Goal: Task Accomplishment & Management: Complete application form

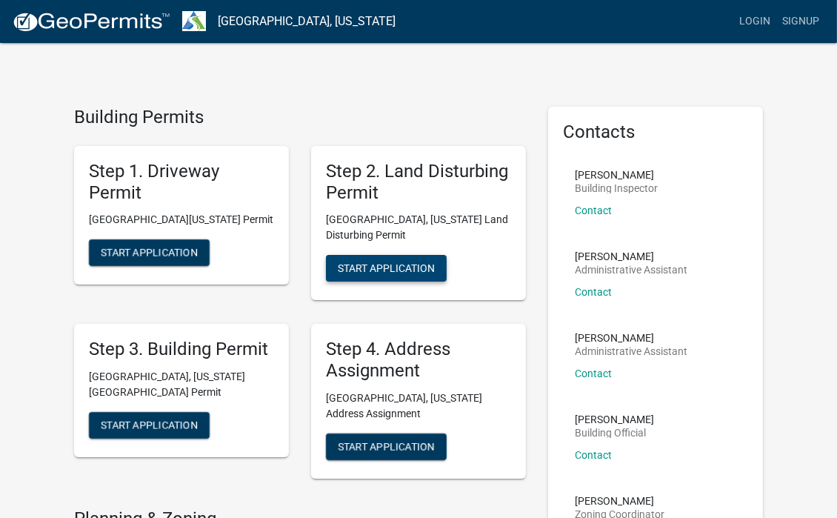
click at [399, 260] on button "Start Application" at bounding box center [386, 268] width 121 height 27
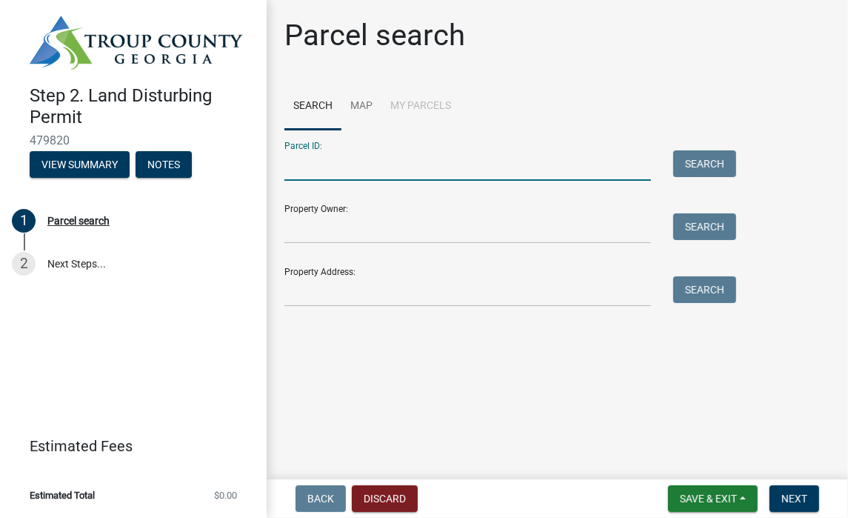
click at [405, 168] on input "Parcel ID:" at bounding box center [468, 165] width 367 height 30
click at [405, 224] on input "Property Owner:" at bounding box center [468, 228] width 367 height 30
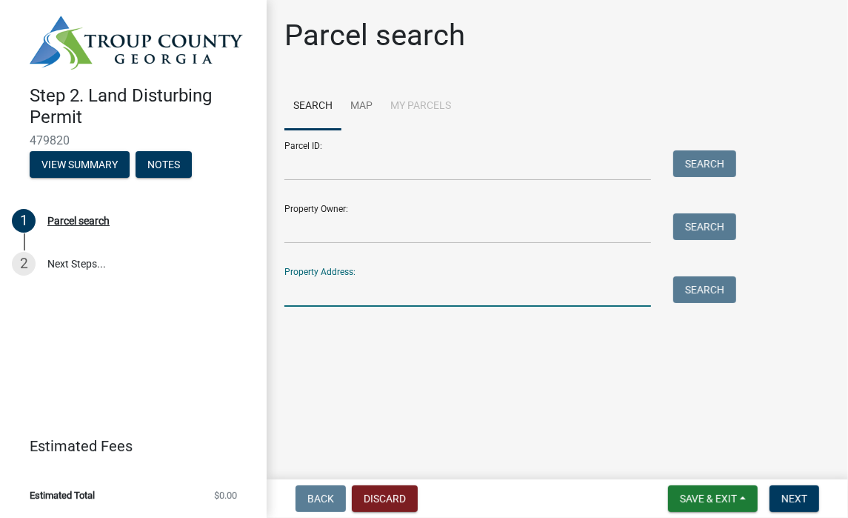
click at [397, 282] on input "Property Address:" at bounding box center [468, 291] width 367 height 30
type input "309 cheyenne dr"
click at [693, 288] on button "Search" at bounding box center [704, 289] width 63 height 27
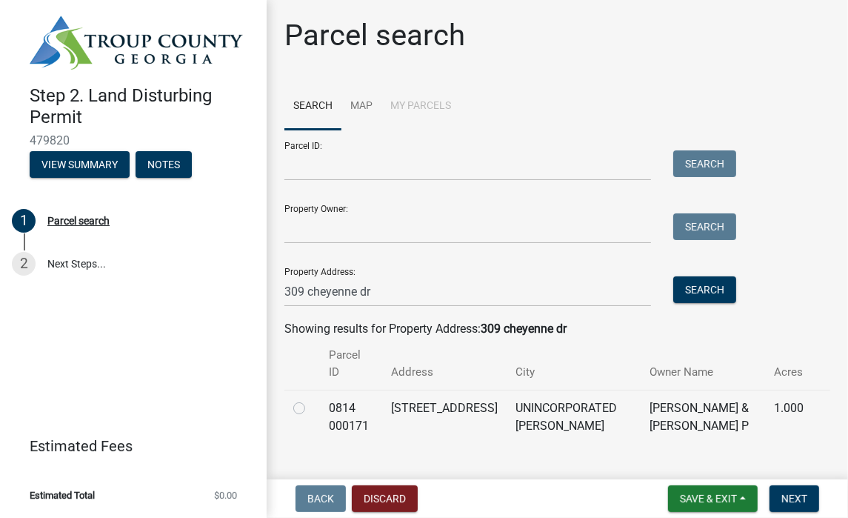
click at [311, 399] on label at bounding box center [311, 399] width 0 height 0
click at [311, 399] on 000171 "radio" at bounding box center [316, 404] width 10 height 10
radio 000171 "true"
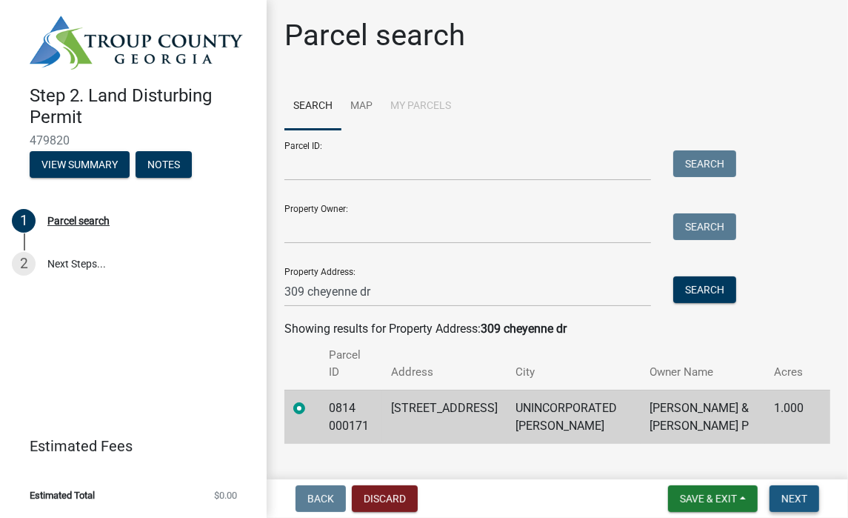
click at [788, 496] on span "Next" at bounding box center [795, 499] width 26 height 12
click at [792, 497] on span "Next" at bounding box center [795, 499] width 26 height 12
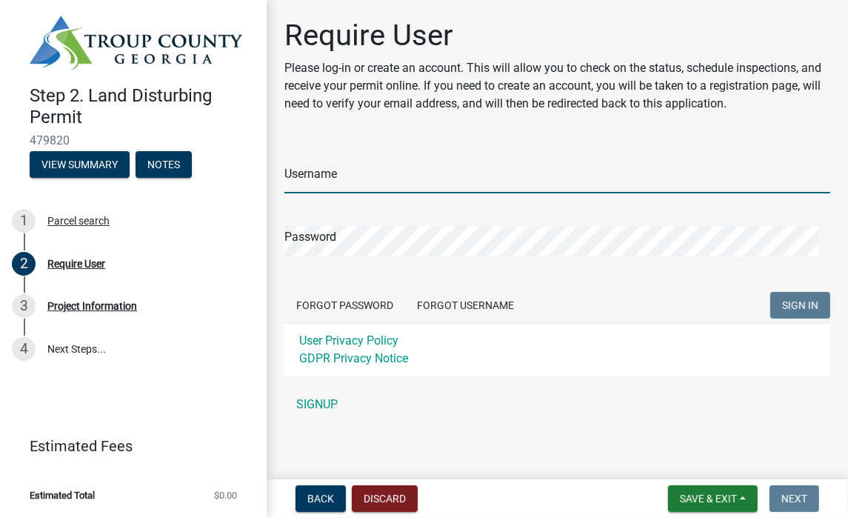
click at [388, 179] on input "Username" at bounding box center [558, 178] width 546 height 30
type input "[EMAIL_ADDRESS][DOMAIN_NAME]"
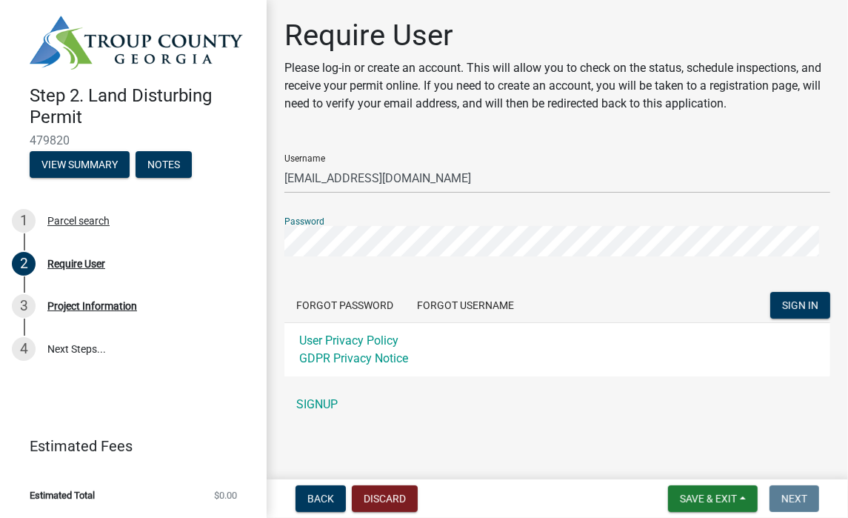
click at [771, 292] on button "SIGN IN" at bounding box center [801, 305] width 60 height 27
click at [792, 305] on span "SIGN IN" at bounding box center [800, 305] width 36 height 12
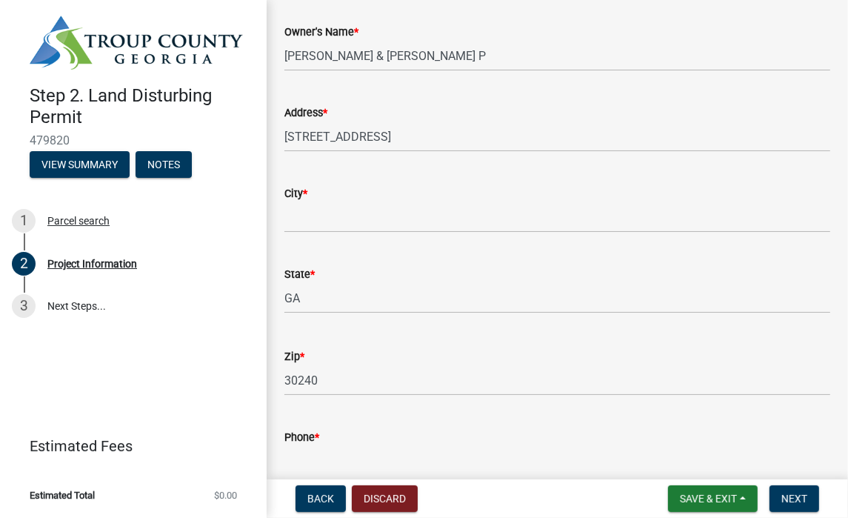
scroll to position [222, 0]
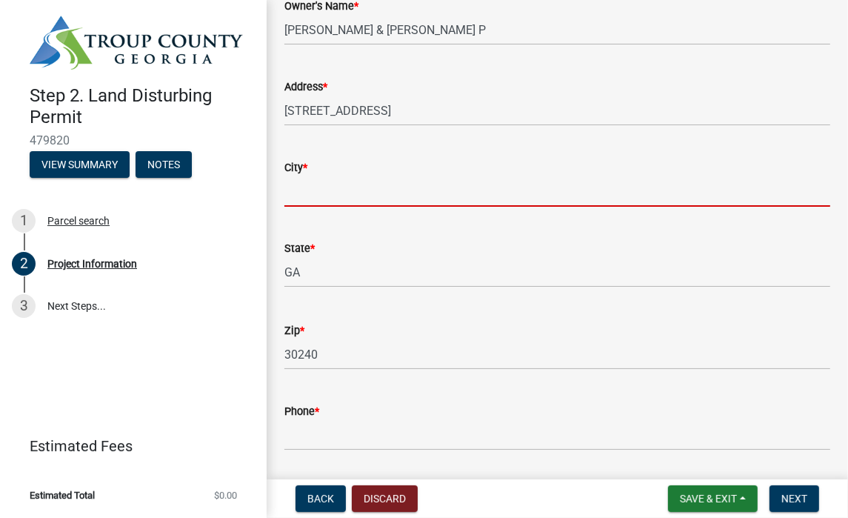
click at [323, 184] on input "City *" at bounding box center [558, 191] width 546 height 30
type input "Lagrange"
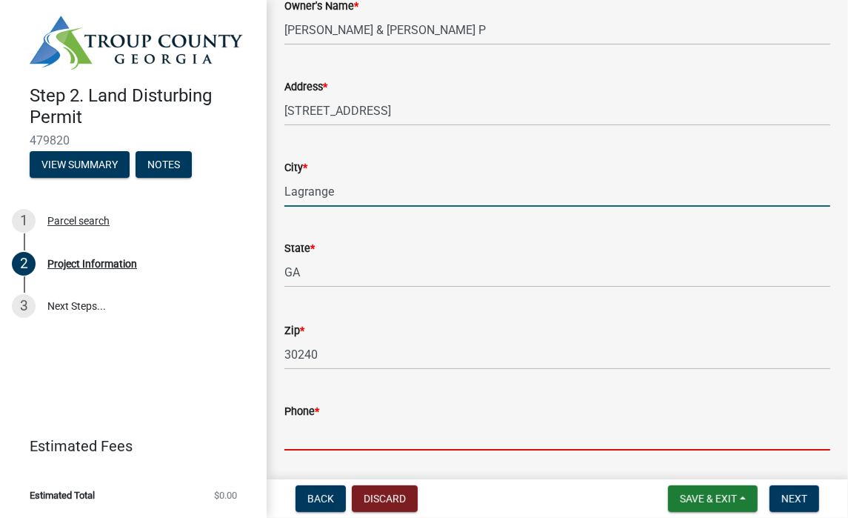
type input "6786444472"
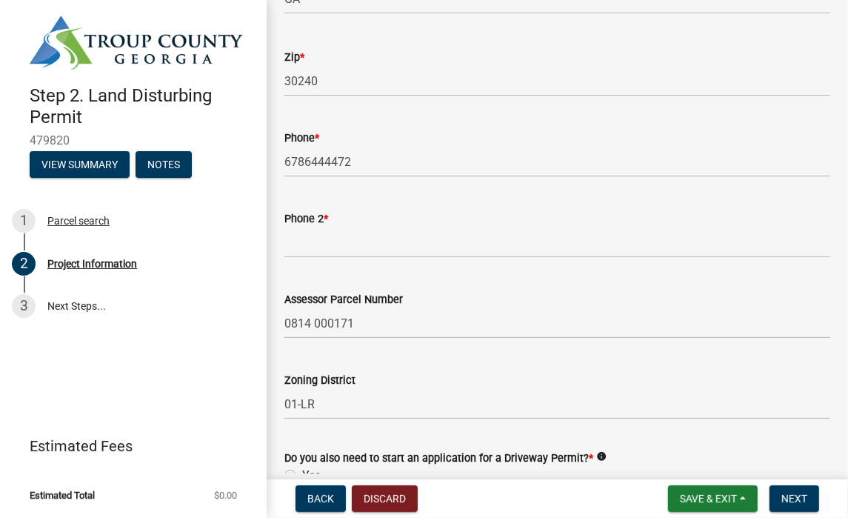
scroll to position [519, 0]
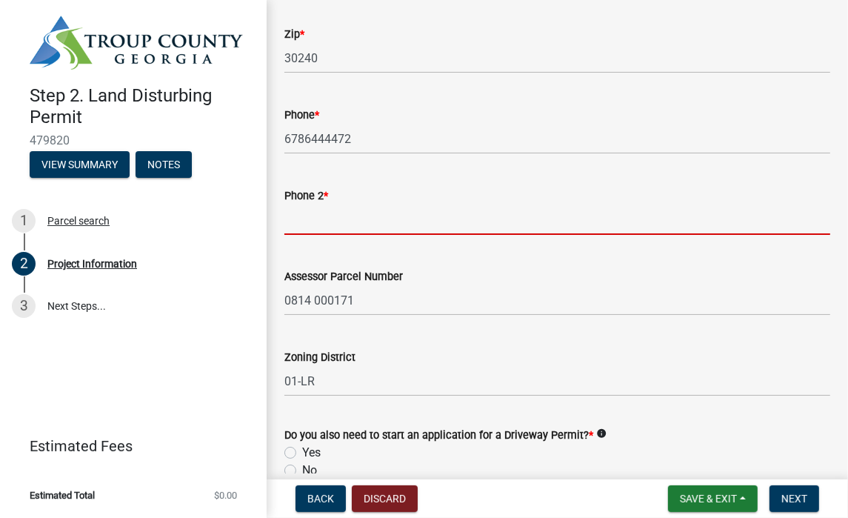
click at [313, 220] on input "Phone 2 *" at bounding box center [558, 219] width 546 height 30
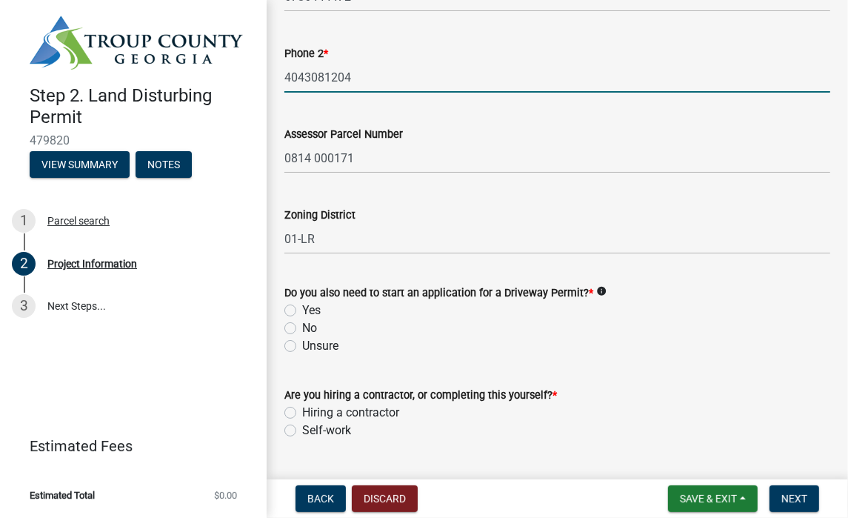
scroll to position [667, 0]
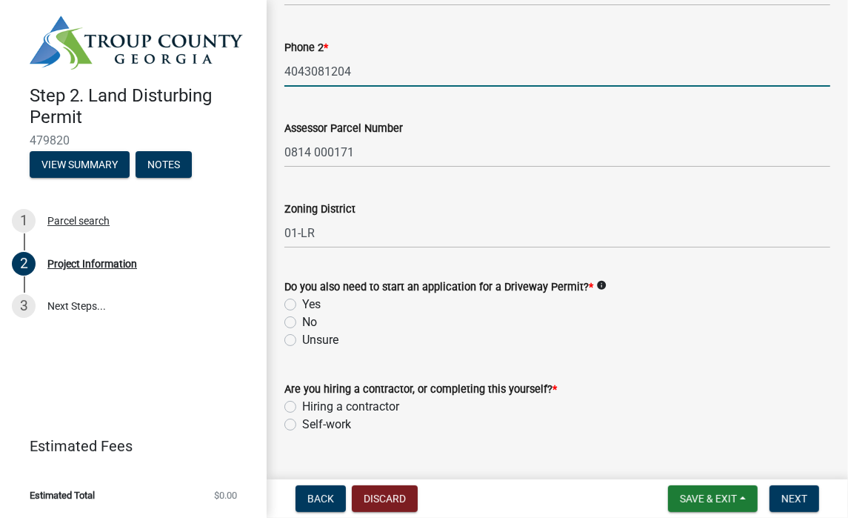
type input "4043081204"
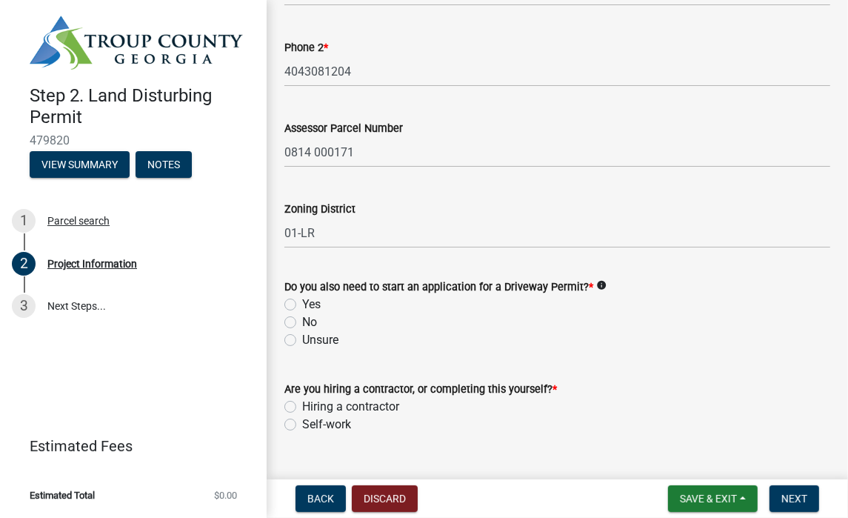
click at [302, 322] on label "No" at bounding box center [309, 322] width 15 height 18
click at [302, 322] on input "No" at bounding box center [307, 318] width 10 height 10
radio input "true"
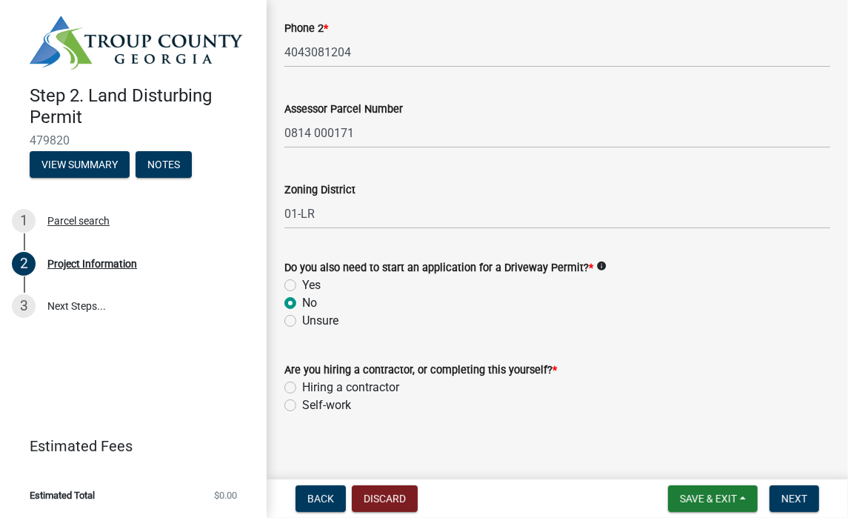
scroll to position [697, 0]
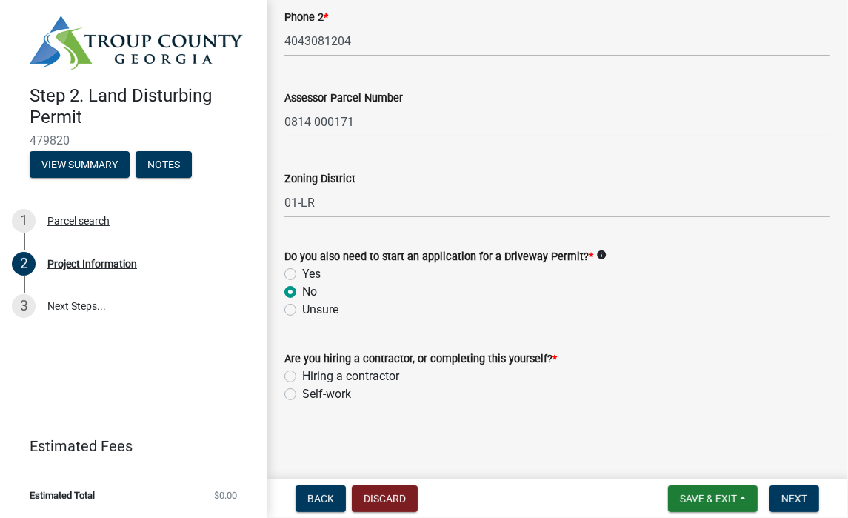
click at [302, 392] on label "Self-work" at bounding box center [326, 394] width 49 height 18
click at [302, 392] on input "Self-work" at bounding box center [307, 390] width 10 height 10
radio input "true"
click at [795, 493] on span "Next" at bounding box center [795, 499] width 26 height 12
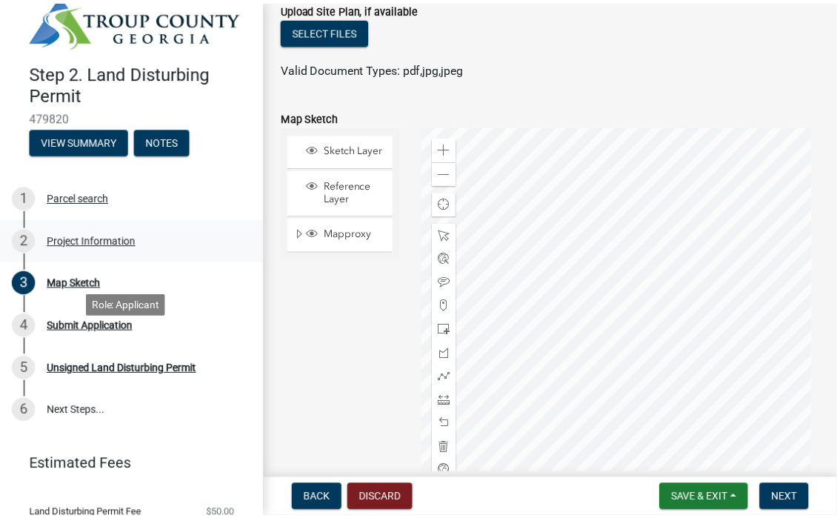
scroll to position [0, 0]
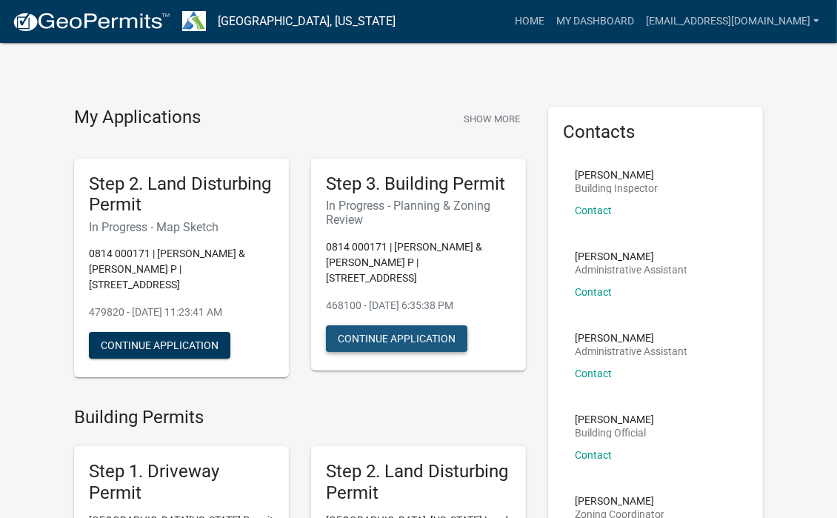
click at [413, 325] on button "Continue Application" at bounding box center [397, 338] width 142 height 27
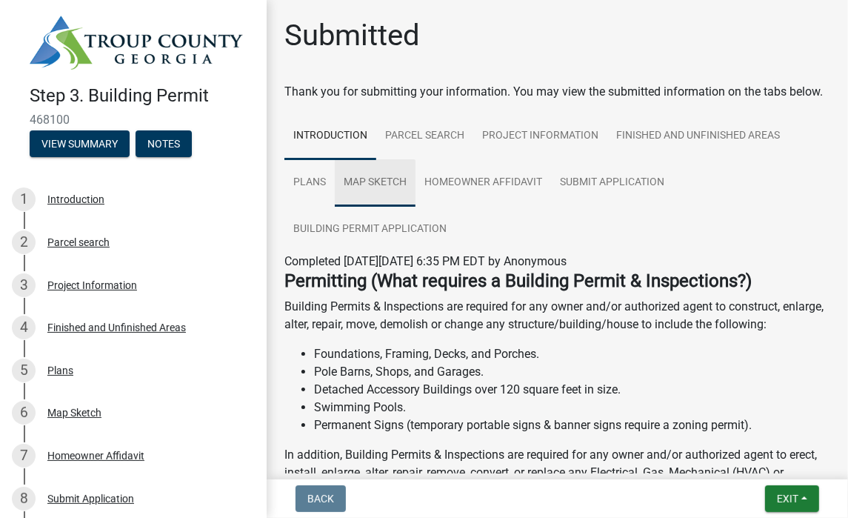
click at [379, 198] on link "Map Sketch" at bounding box center [375, 182] width 81 height 47
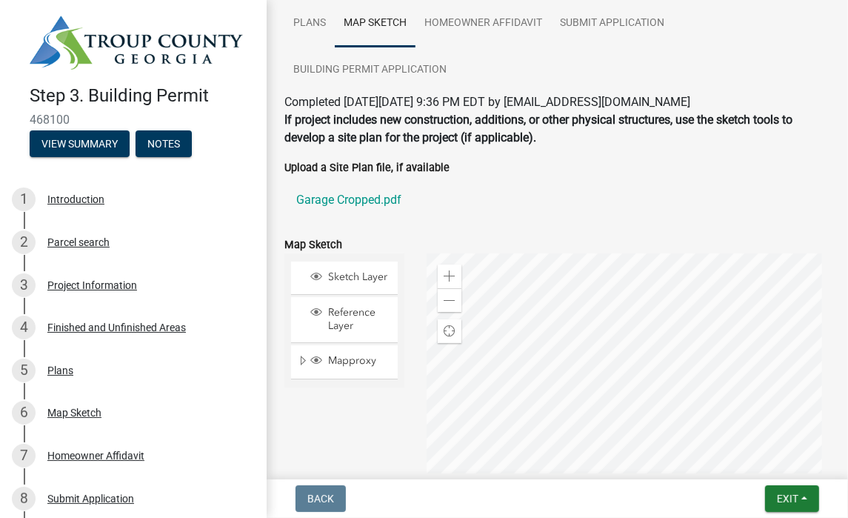
scroll to position [148, 0]
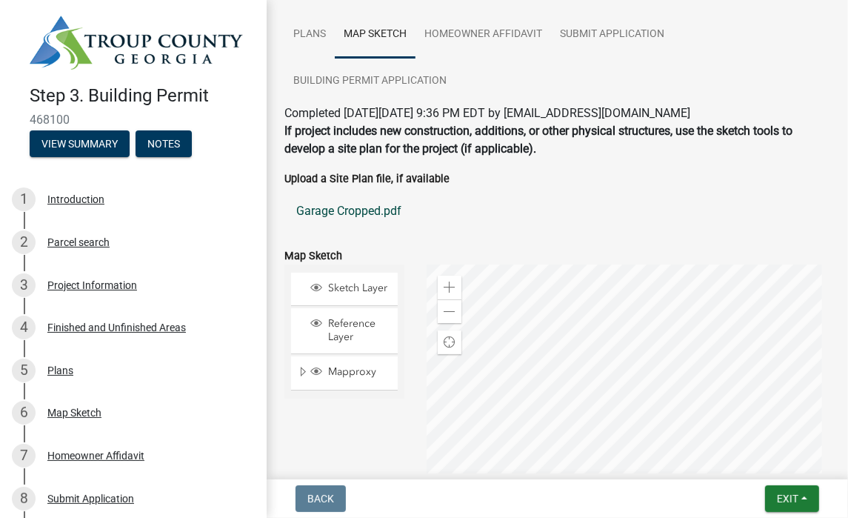
click at [367, 226] on link "Garage Cropped.pdf" at bounding box center [558, 211] width 546 height 36
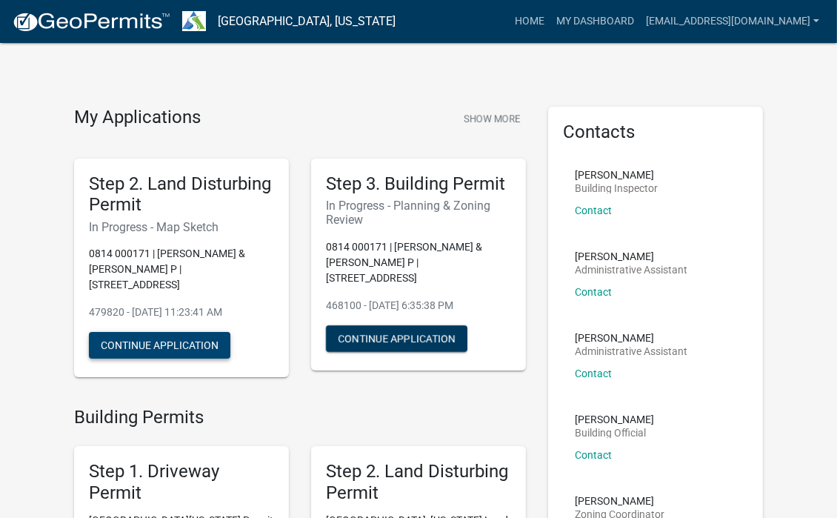
click at [192, 332] on button "Continue Application" at bounding box center [160, 345] width 142 height 27
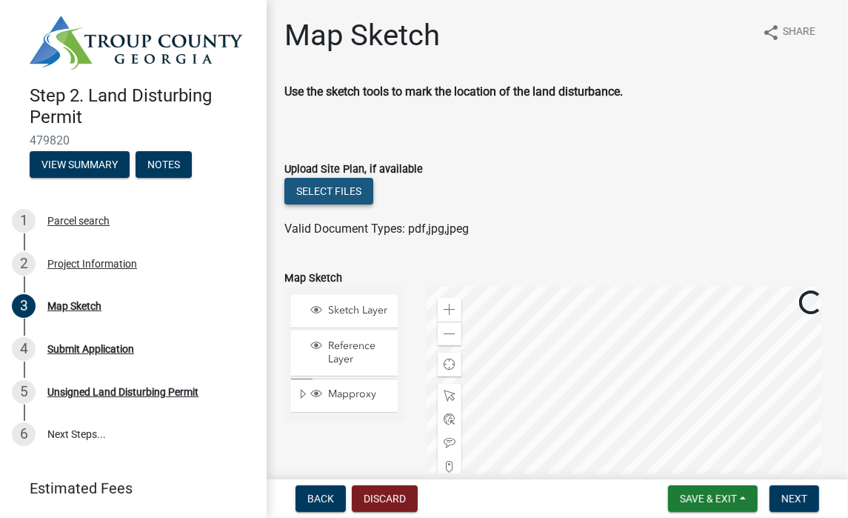
click at [322, 191] on button "Select files" at bounding box center [329, 191] width 89 height 27
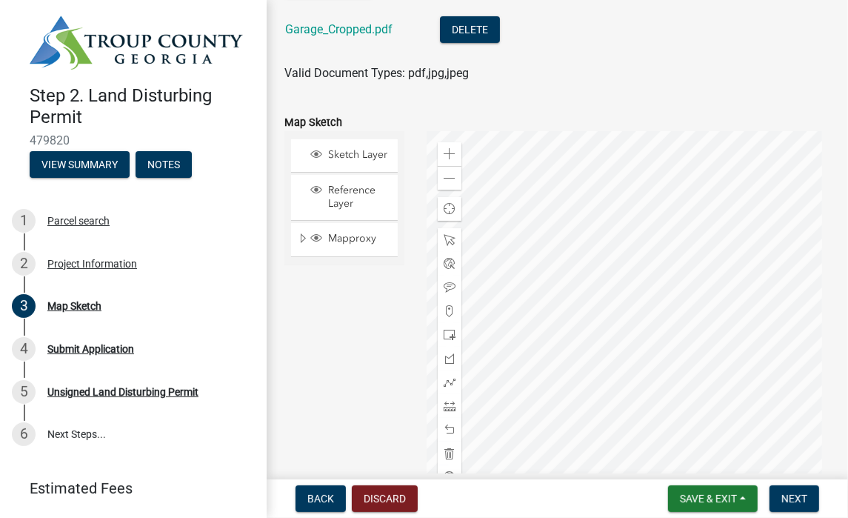
scroll to position [222, 0]
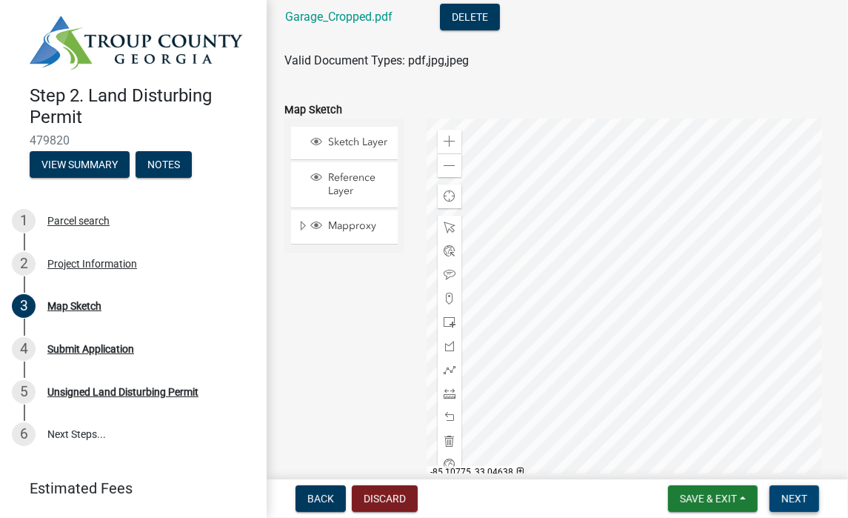
click at [791, 494] on span "Next" at bounding box center [795, 499] width 26 height 12
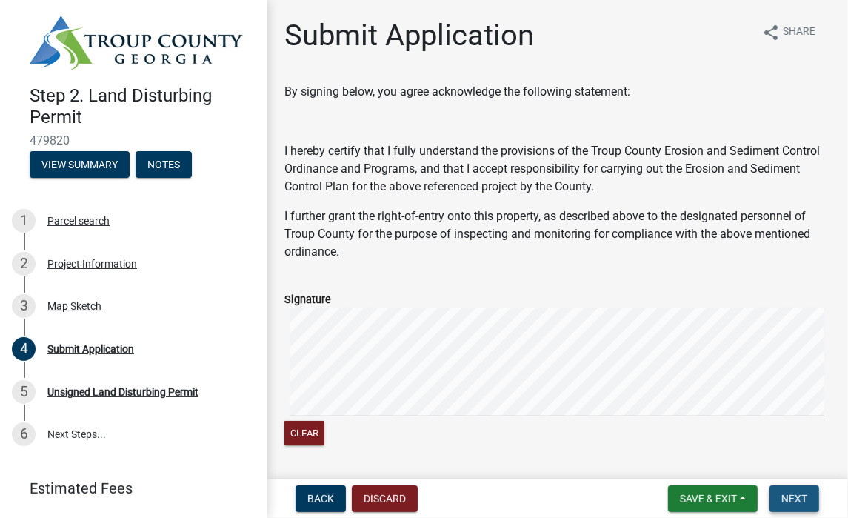
click at [791, 494] on span "Next" at bounding box center [795, 499] width 26 height 12
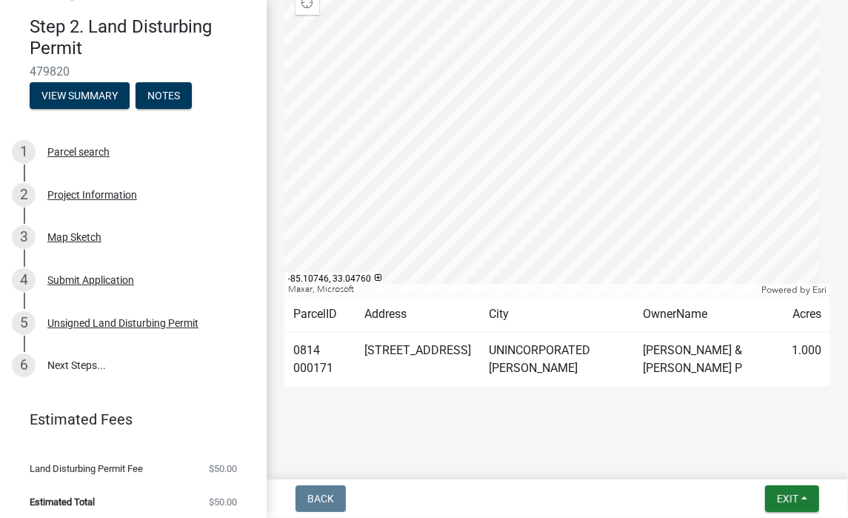
scroll to position [72, 0]
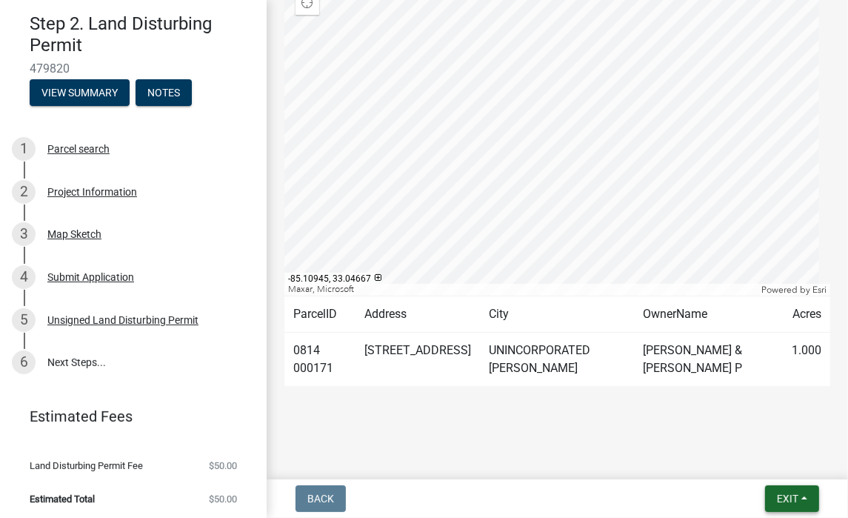
click at [785, 493] on span "Exit" at bounding box center [787, 499] width 21 height 12
click at [735, 429] on button "Save" at bounding box center [761, 425] width 119 height 36
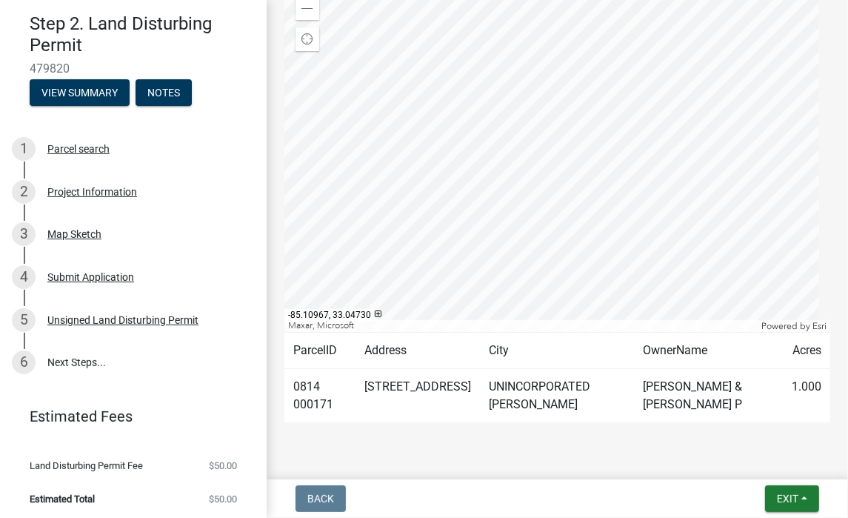
scroll to position [296, 0]
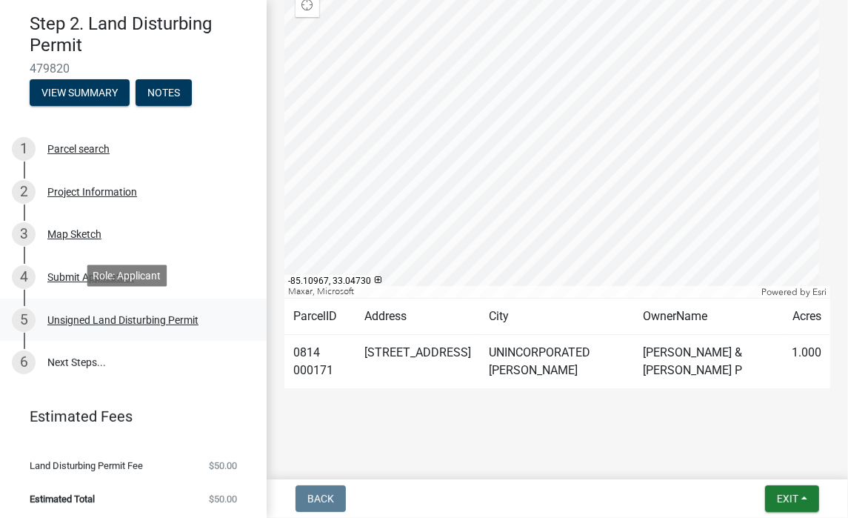
click at [56, 315] on div "Unsigned Land Disturbing Permit" at bounding box center [122, 320] width 151 height 10
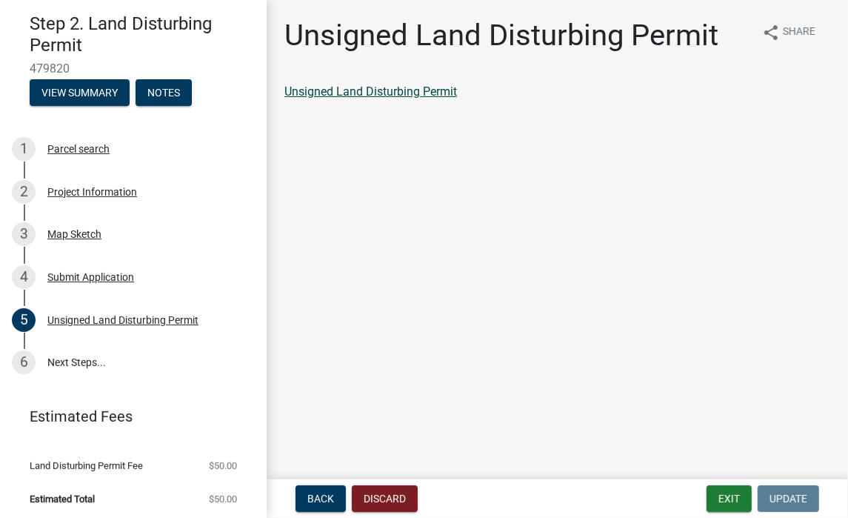
click at [405, 93] on link "Unsigned Land Disturbing Permit" at bounding box center [371, 91] width 173 height 14
click at [434, 88] on link "Unsigned Land Disturbing Permit" at bounding box center [371, 91] width 173 height 14
click at [93, 273] on div "Submit Application" at bounding box center [90, 277] width 87 height 10
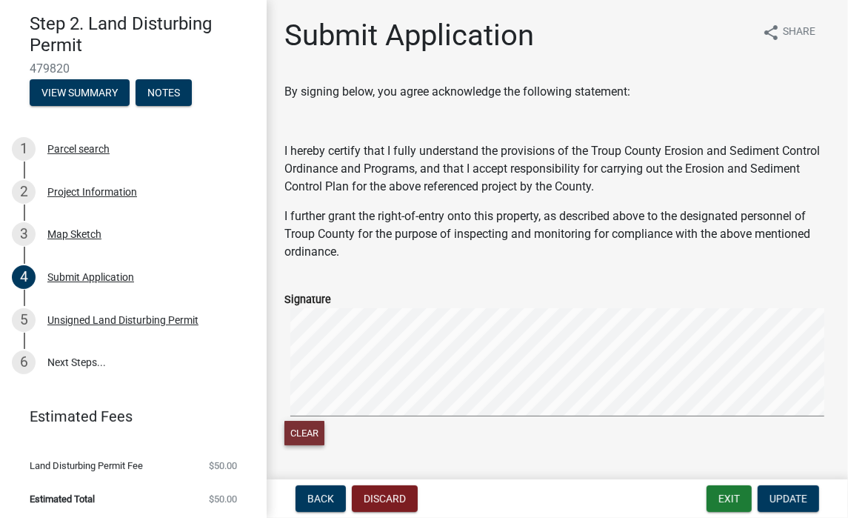
click at [315, 426] on button "Clear" at bounding box center [305, 433] width 40 height 24
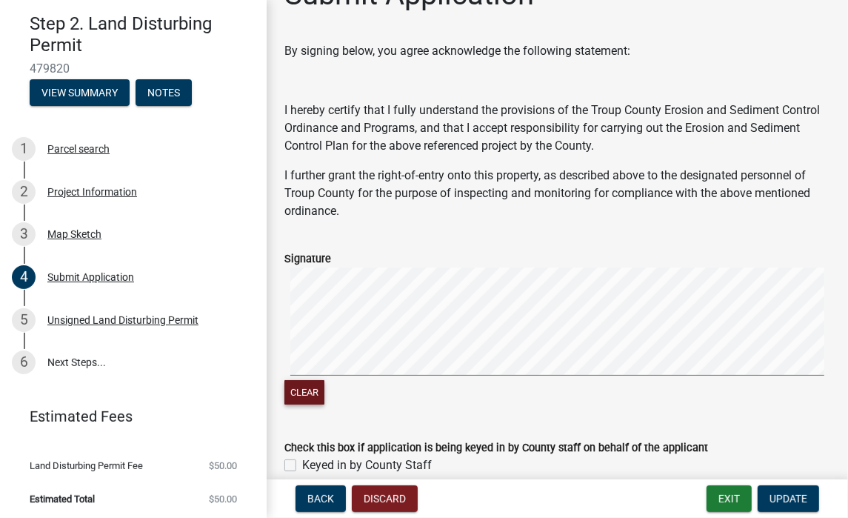
scroll to position [113, 0]
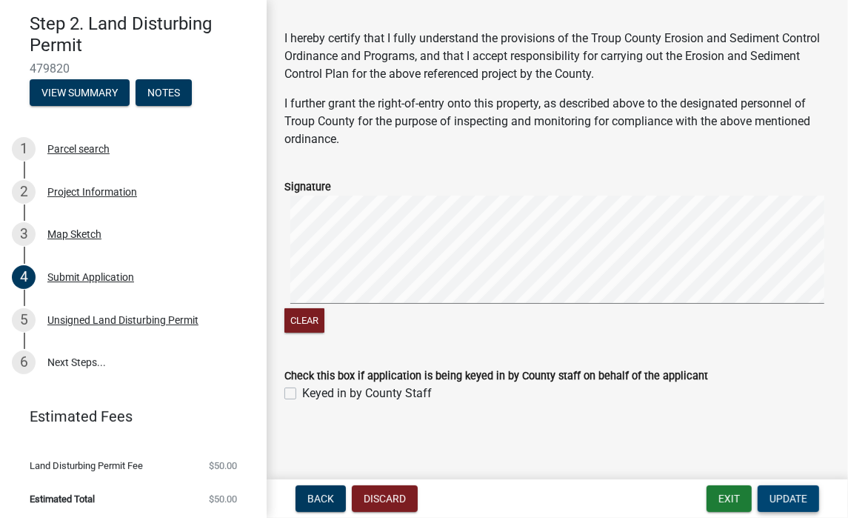
click at [783, 499] on span "Update" at bounding box center [789, 499] width 38 height 12
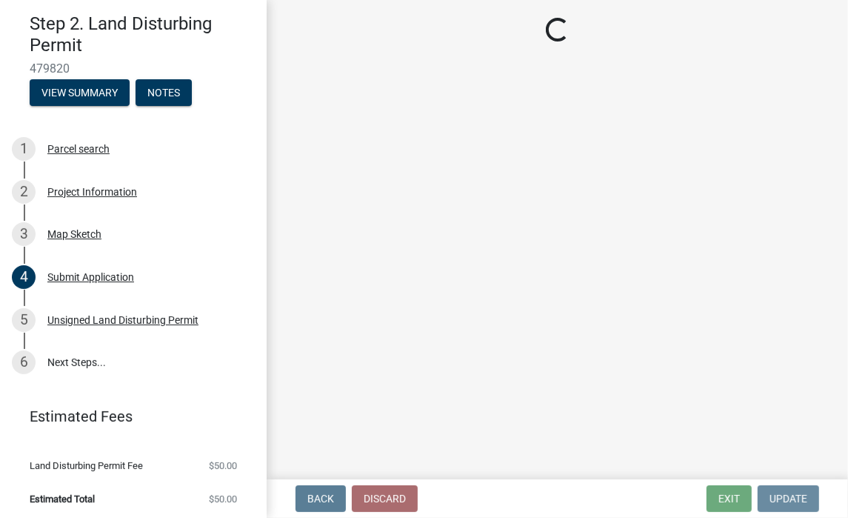
scroll to position [0, 0]
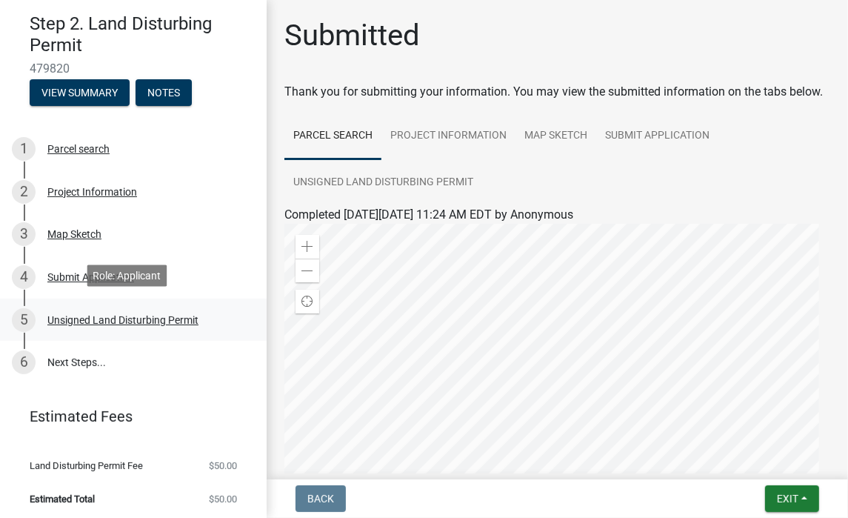
click at [128, 315] on div "Unsigned Land Disturbing Permit" at bounding box center [122, 320] width 151 height 10
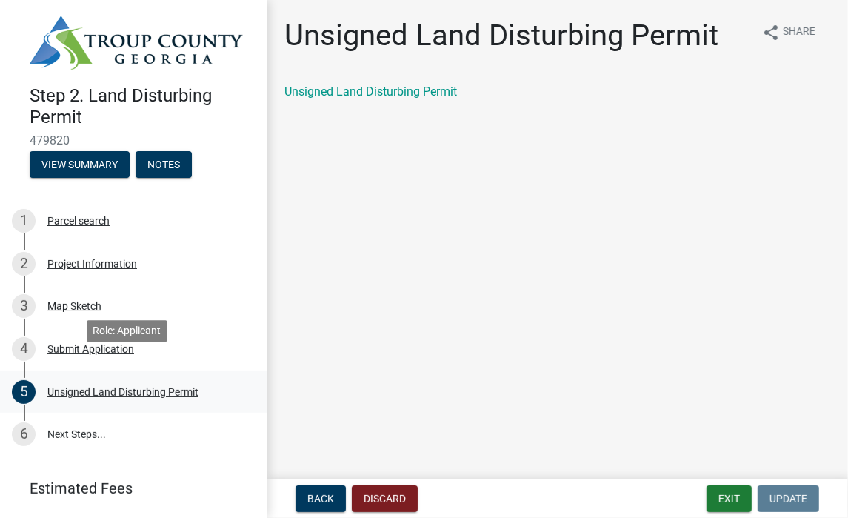
scroll to position [72, 0]
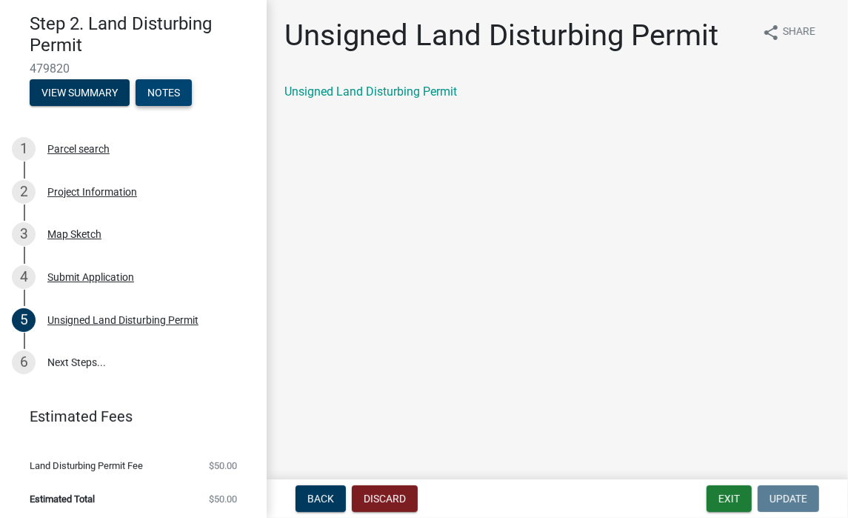
click at [156, 89] on button "Notes" at bounding box center [164, 92] width 56 height 27
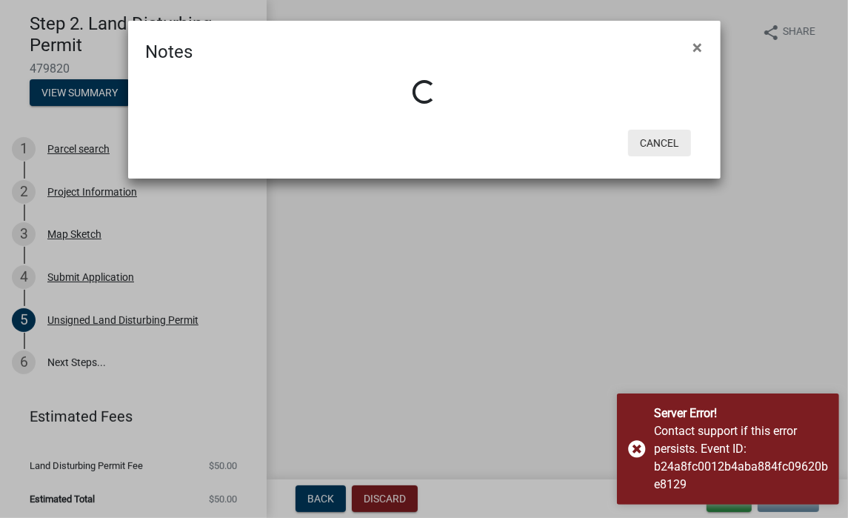
click at [652, 139] on button "Cancel" at bounding box center [659, 143] width 63 height 27
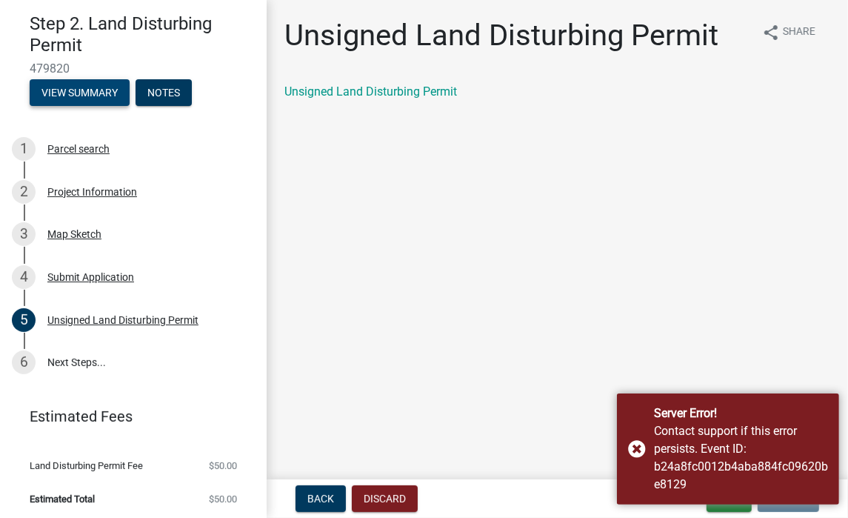
click at [102, 84] on button "View Summary" at bounding box center [80, 92] width 100 height 27
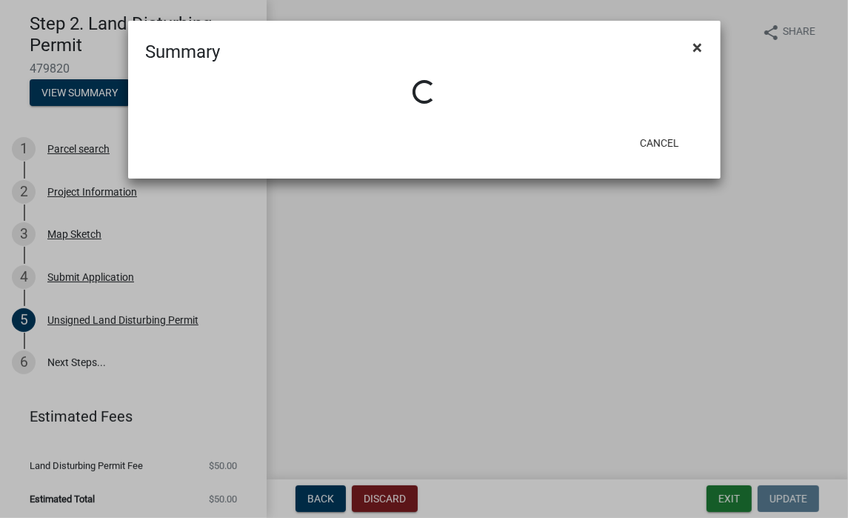
click at [696, 47] on span "×" at bounding box center [698, 47] width 10 height 21
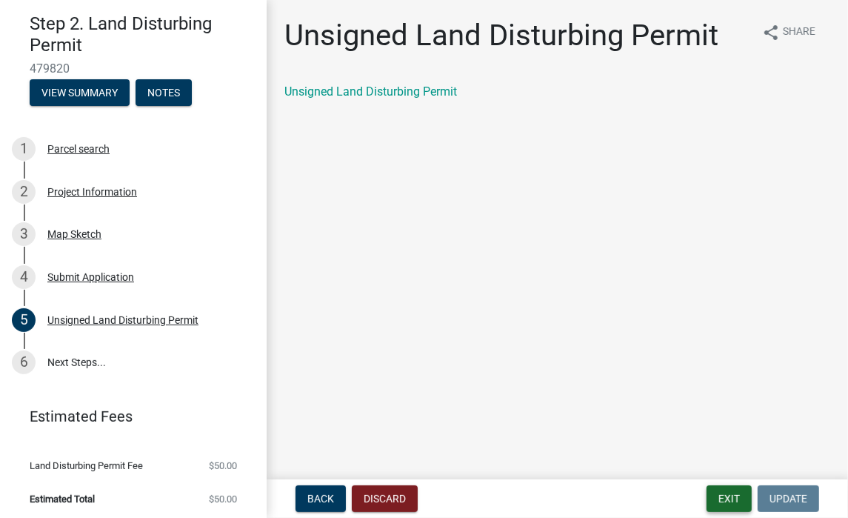
click at [737, 497] on button "Exit" at bounding box center [729, 498] width 45 height 27
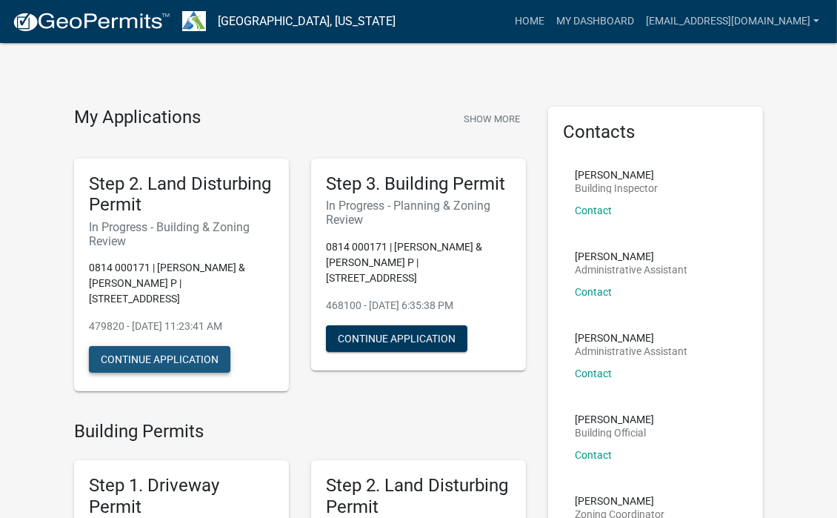
click at [205, 346] on button "Continue Application" at bounding box center [160, 359] width 142 height 27
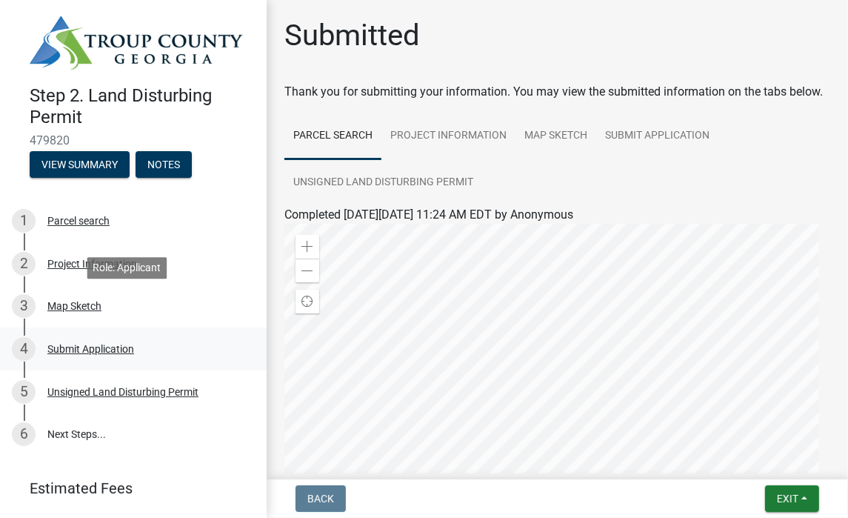
scroll to position [72, 0]
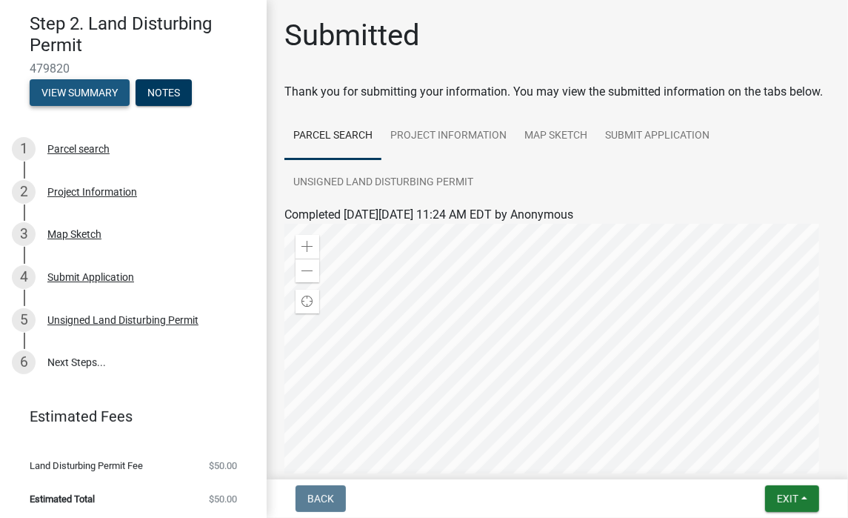
click at [81, 90] on button "View Summary" at bounding box center [80, 92] width 100 height 27
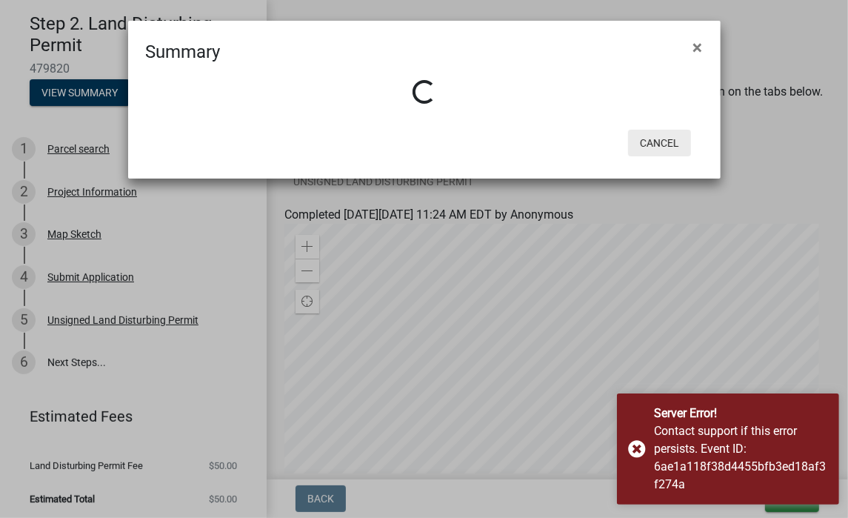
click at [655, 141] on button "Cancel" at bounding box center [659, 143] width 63 height 27
